Goal: Check status

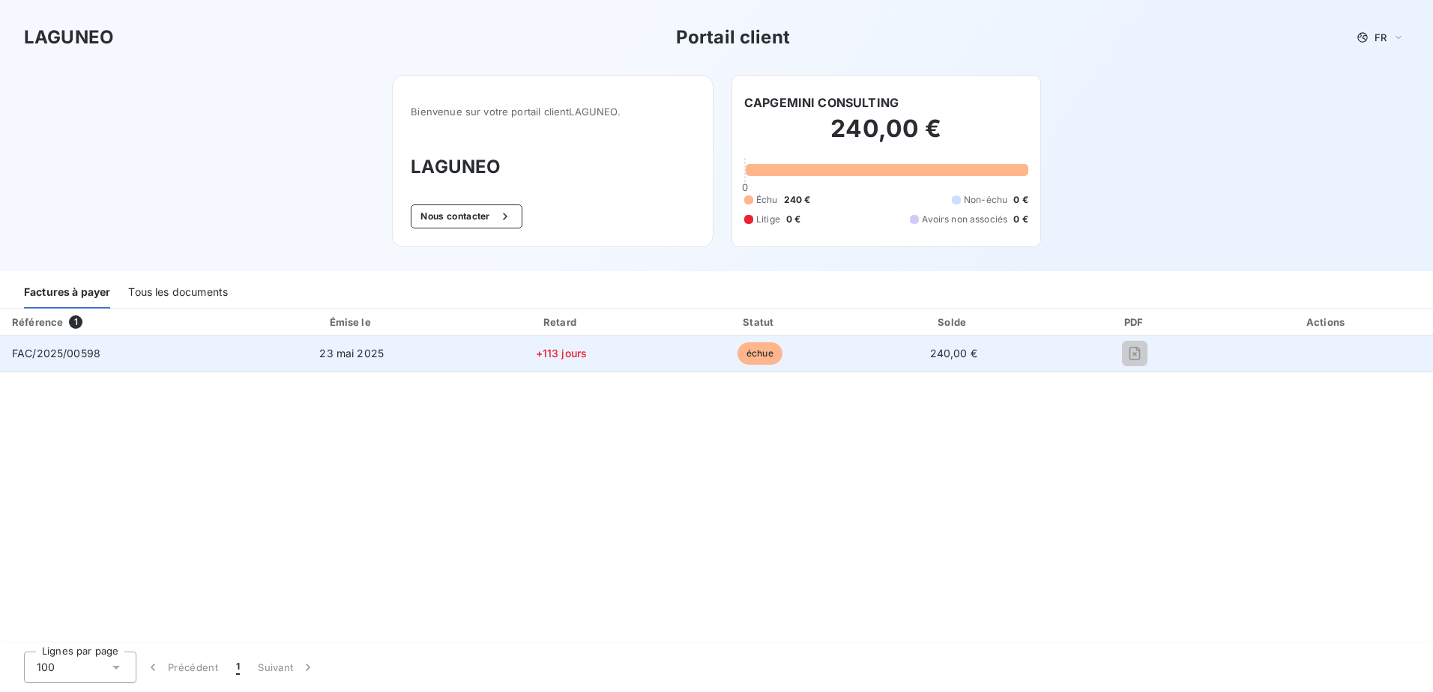
click at [875, 353] on td "240,00 €" at bounding box center [953, 354] width 191 height 36
click at [248, 351] on td "23 mai 2025" at bounding box center [351, 354] width 219 height 36
click at [70, 348] on span "FAC/2025/00598" at bounding box center [56, 353] width 88 height 13
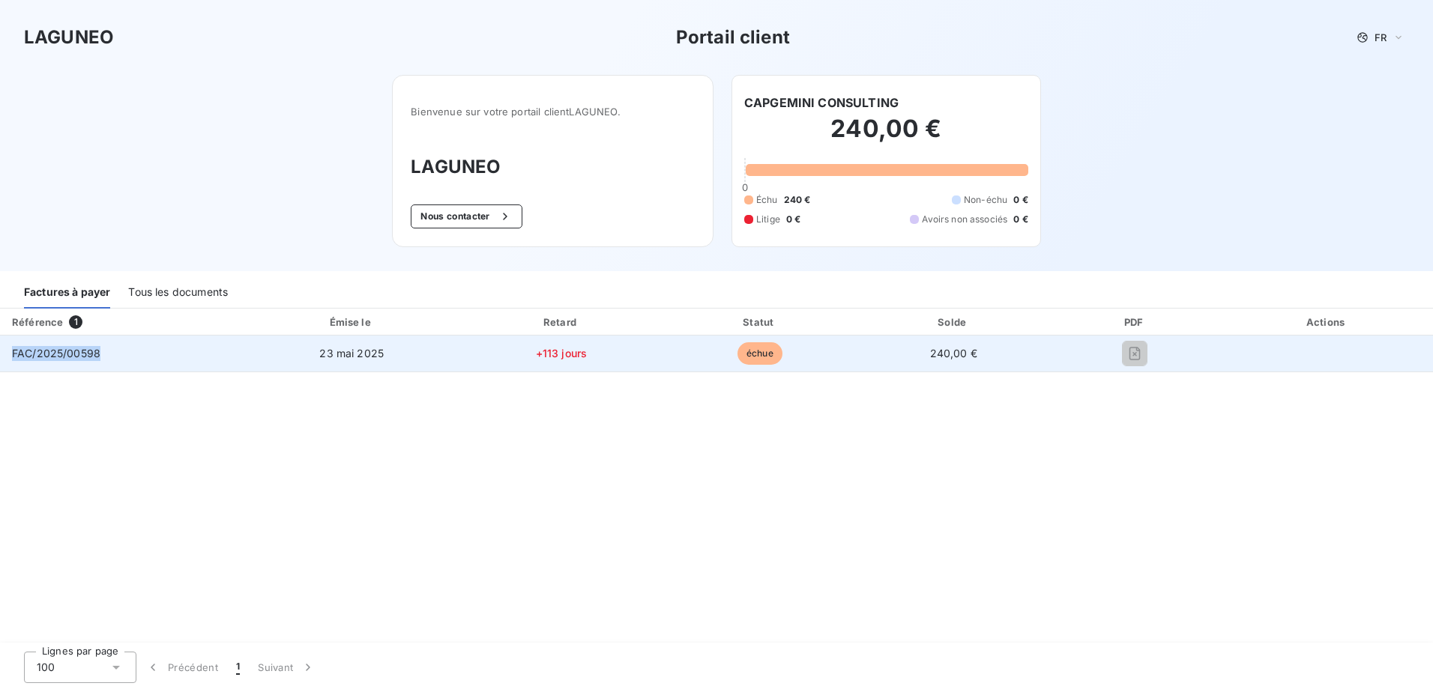
drag, startPoint x: 70, startPoint y: 348, endPoint x: 174, endPoint y: 348, distance: 104.2
click at [174, 348] on td "FAC/2025/00598" at bounding box center [121, 354] width 242 height 36
click at [1326, 342] on td at bounding box center [1327, 354] width 212 height 36
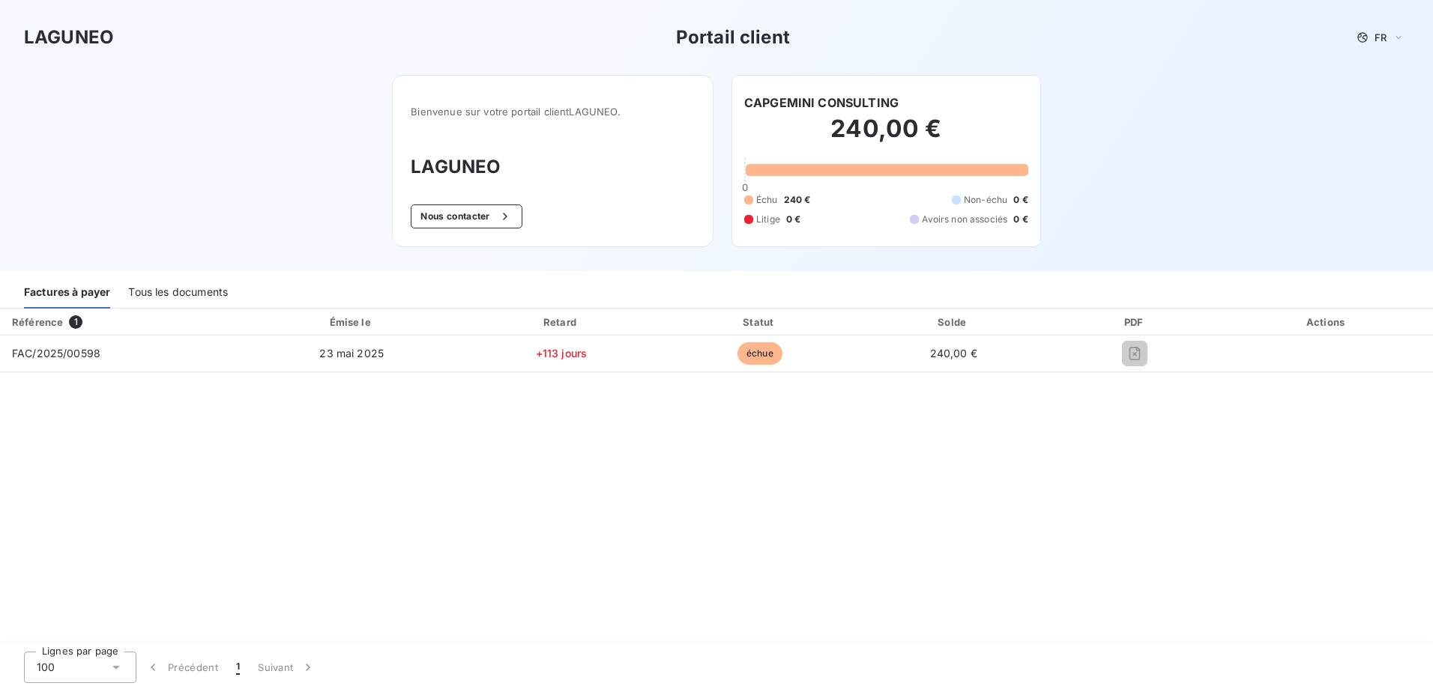
click at [441, 402] on div "Référence 1 Émise le Retard Statut Solde PDF Actions FAC/2025/00598 [DATE] +113…" at bounding box center [716, 477] width 1433 height 336
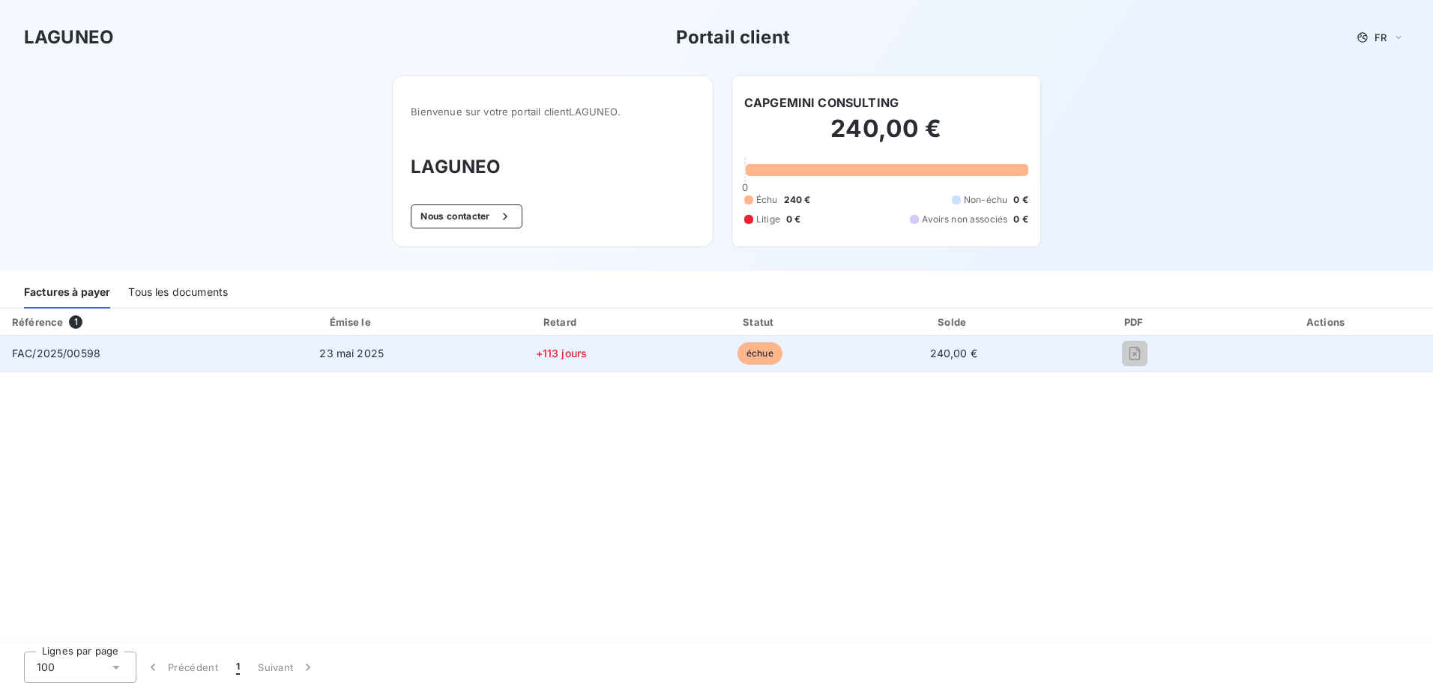
click at [47, 350] on span "FAC/2025/00598" at bounding box center [56, 353] width 88 height 13
drag, startPoint x: 47, startPoint y: 350, endPoint x: 185, endPoint y: 358, distance: 138.1
click at [185, 358] on td "FAC/2025/00598" at bounding box center [121, 354] width 242 height 36
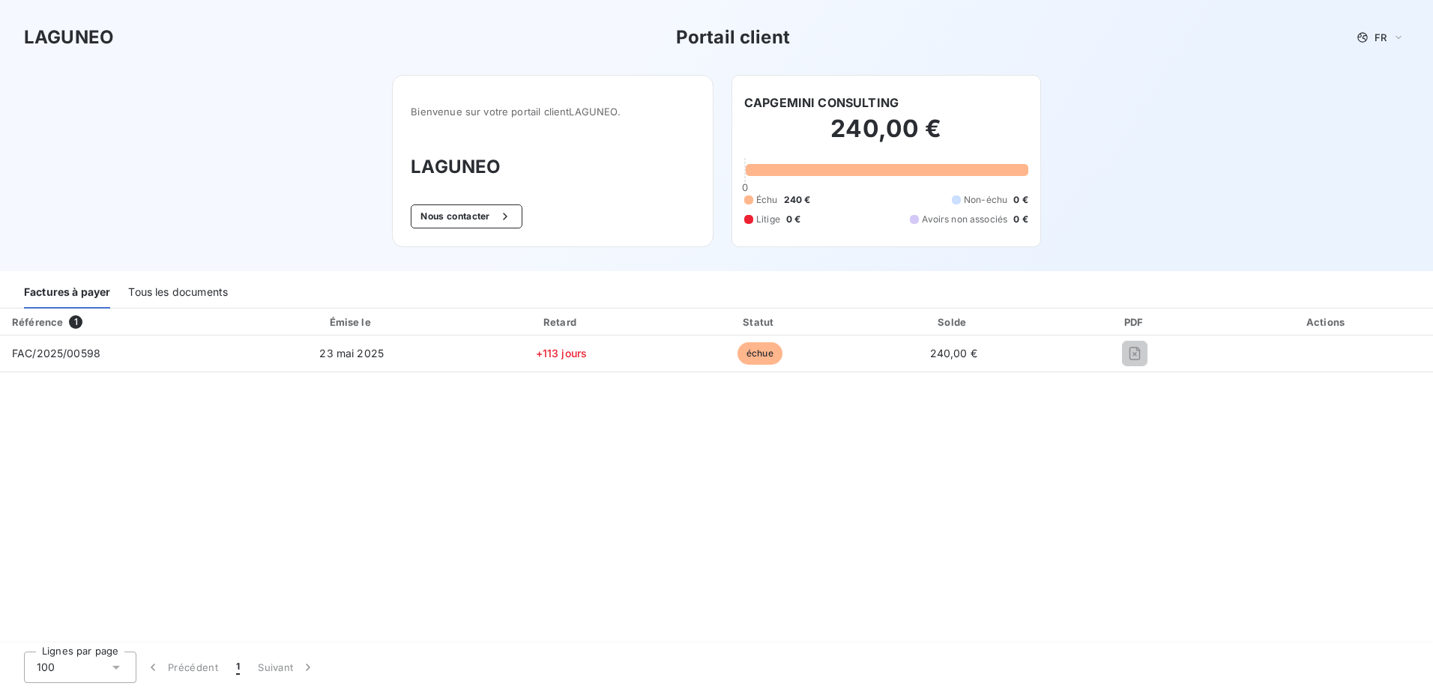
click at [219, 411] on div "Référence 1 Émise le Retard Statut Solde PDF Actions FAC/2025/00598 [DATE] +113…" at bounding box center [716, 477] width 1433 height 336
